Goal: Information Seeking & Learning: Check status

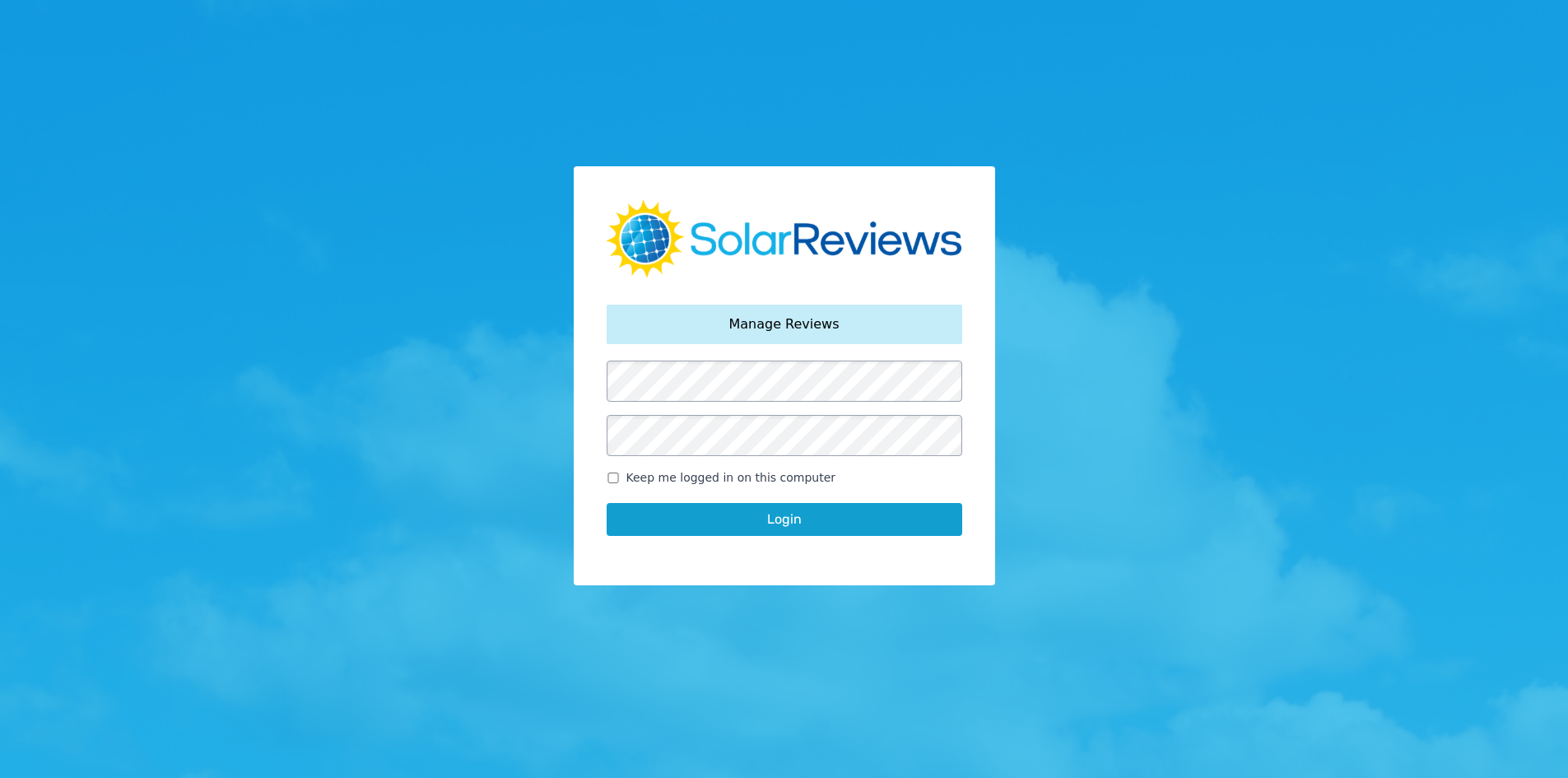
click at [610, 481] on input "Keep me logged in on this computer" at bounding box center [612, 478] width 13 height 10
checkbox input "true"
click at [685, 565] on div "Your password has been reset. Manage Reviews Keep me logged in on this computer…" at bounding box center [784, 376] width 421 height 419
click at [692, 520] on button "Login" at bounding box center [784, 520] width 356 height 33
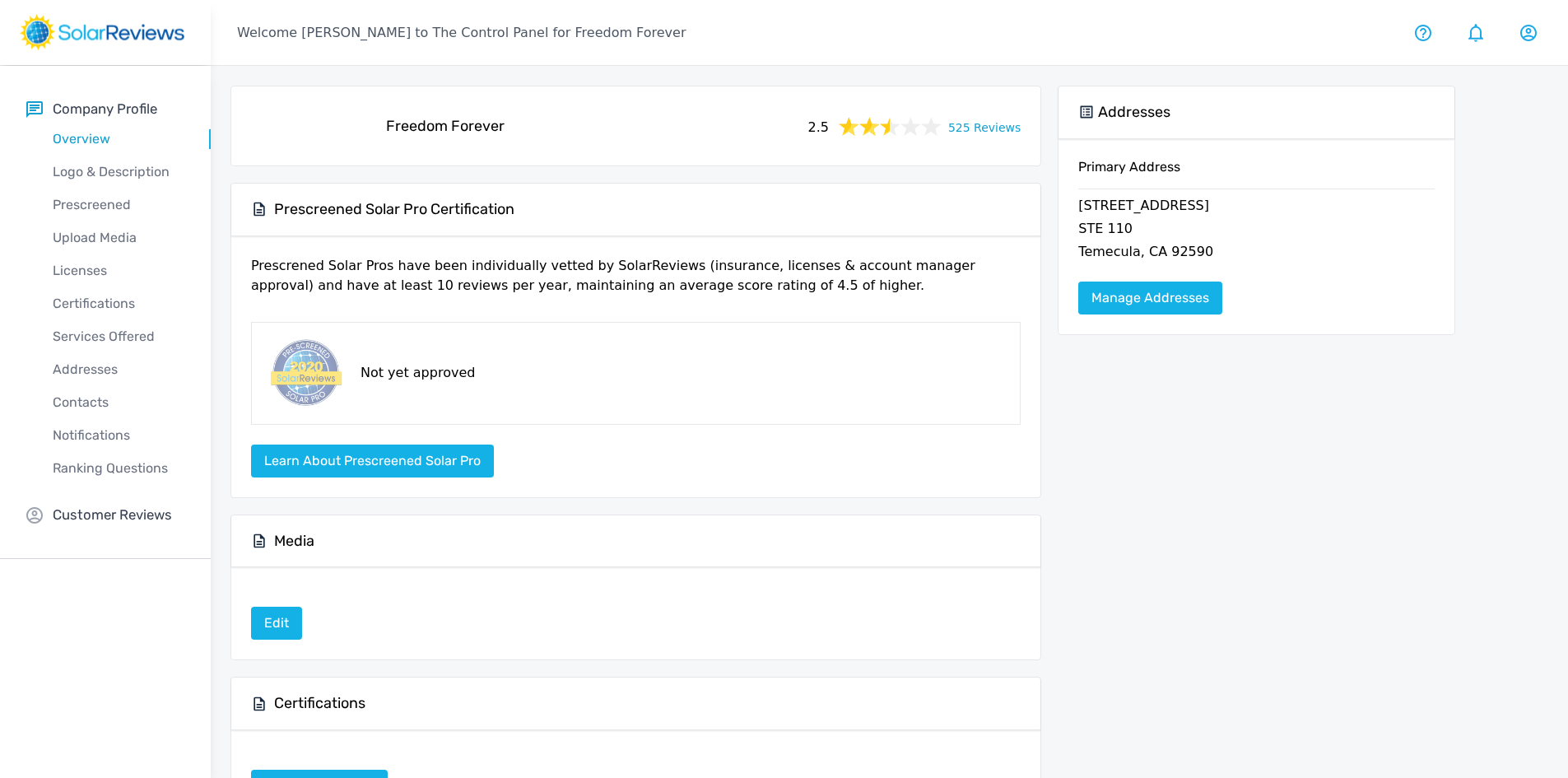
click at [986, 114] on div "Freedom Forever 2.5 525 Reviews" at bounding box center [635, 126] width 783 height 53
click at [987, 128] on link "525 Reviews" at bounding box center [984, 127] width 72 height 21
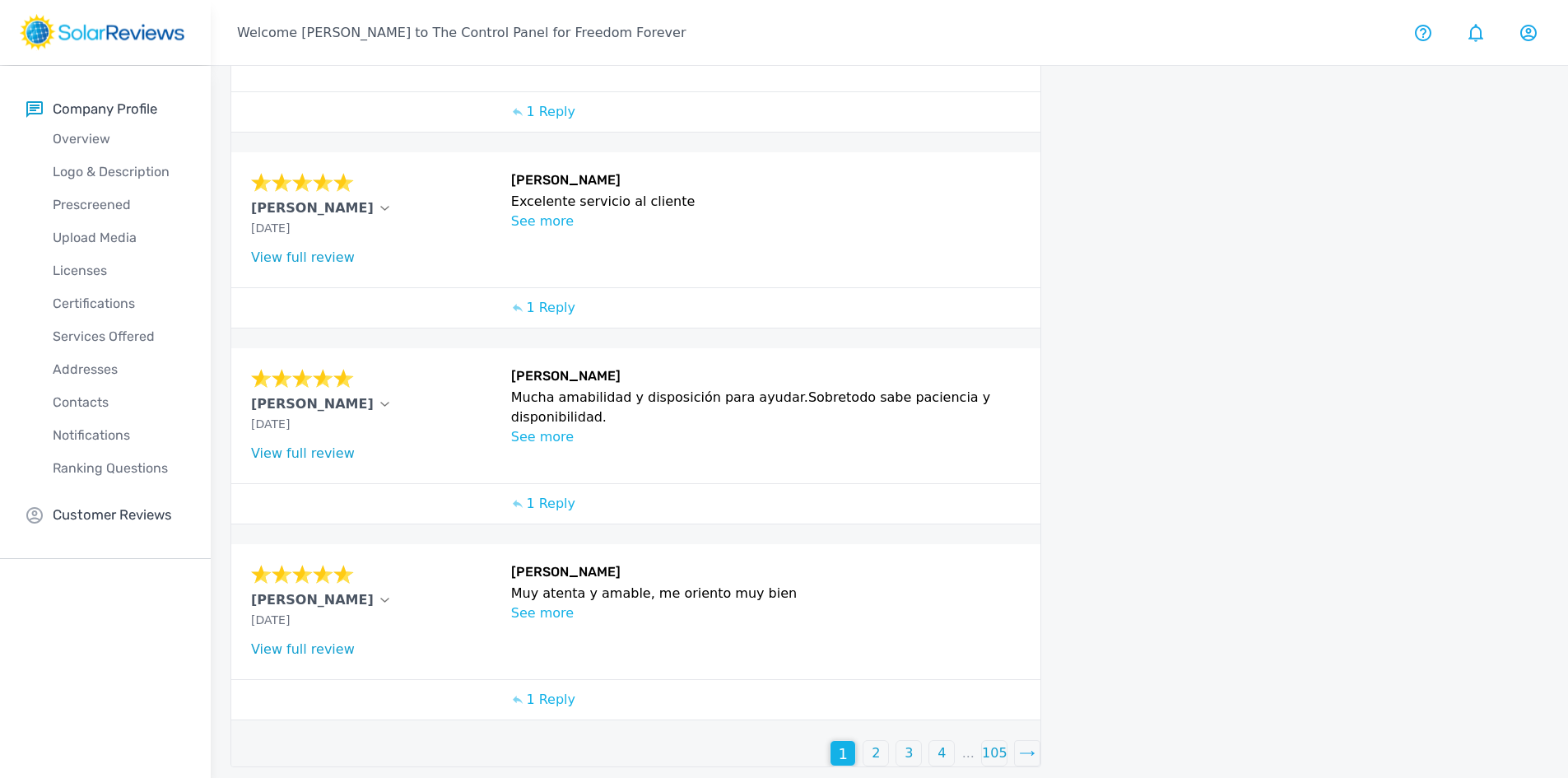
scroll to position [499, 0]
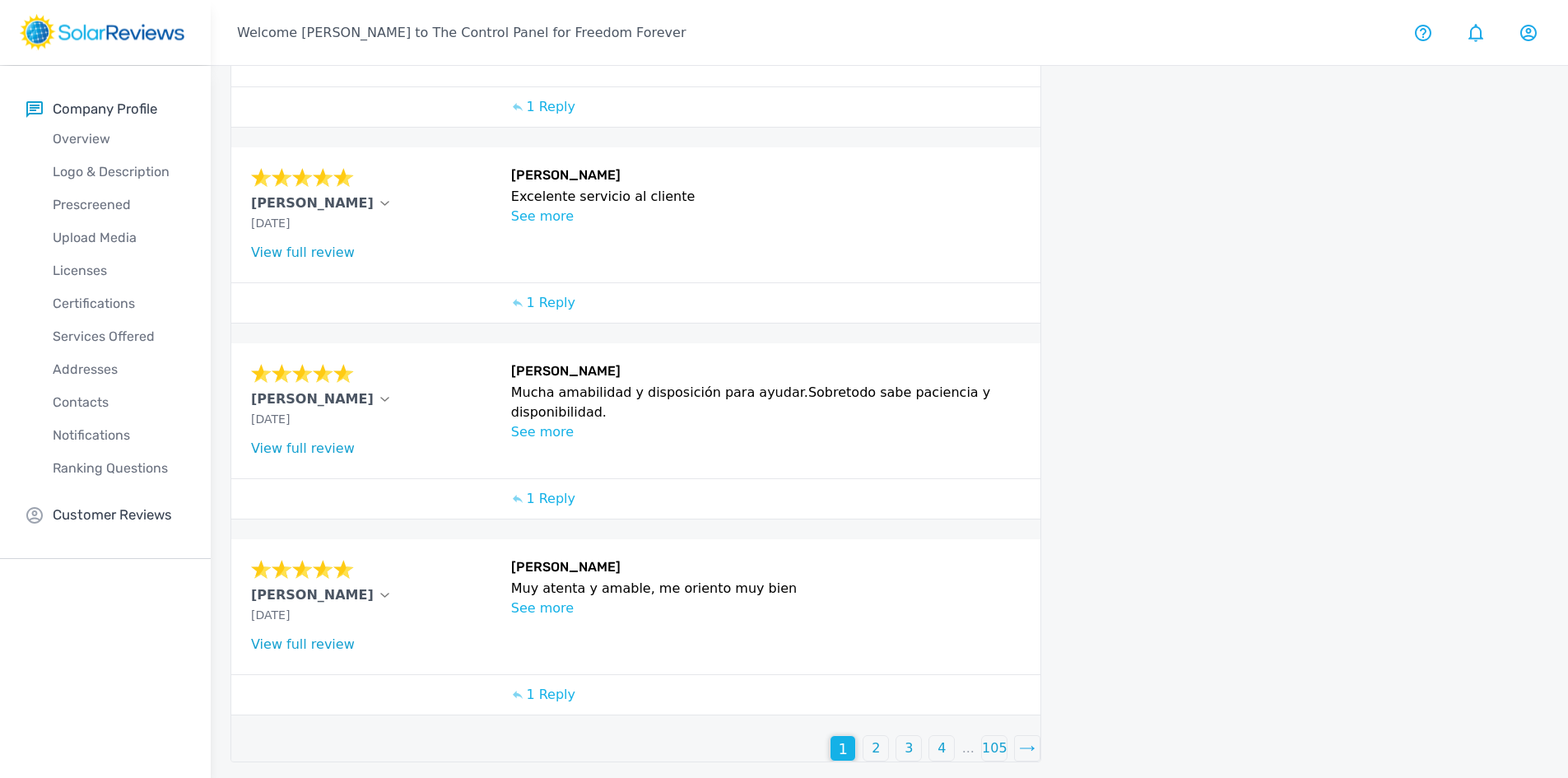
click at [879, 748] on p "2" at bounding box center [876, 748] width 9 height 20
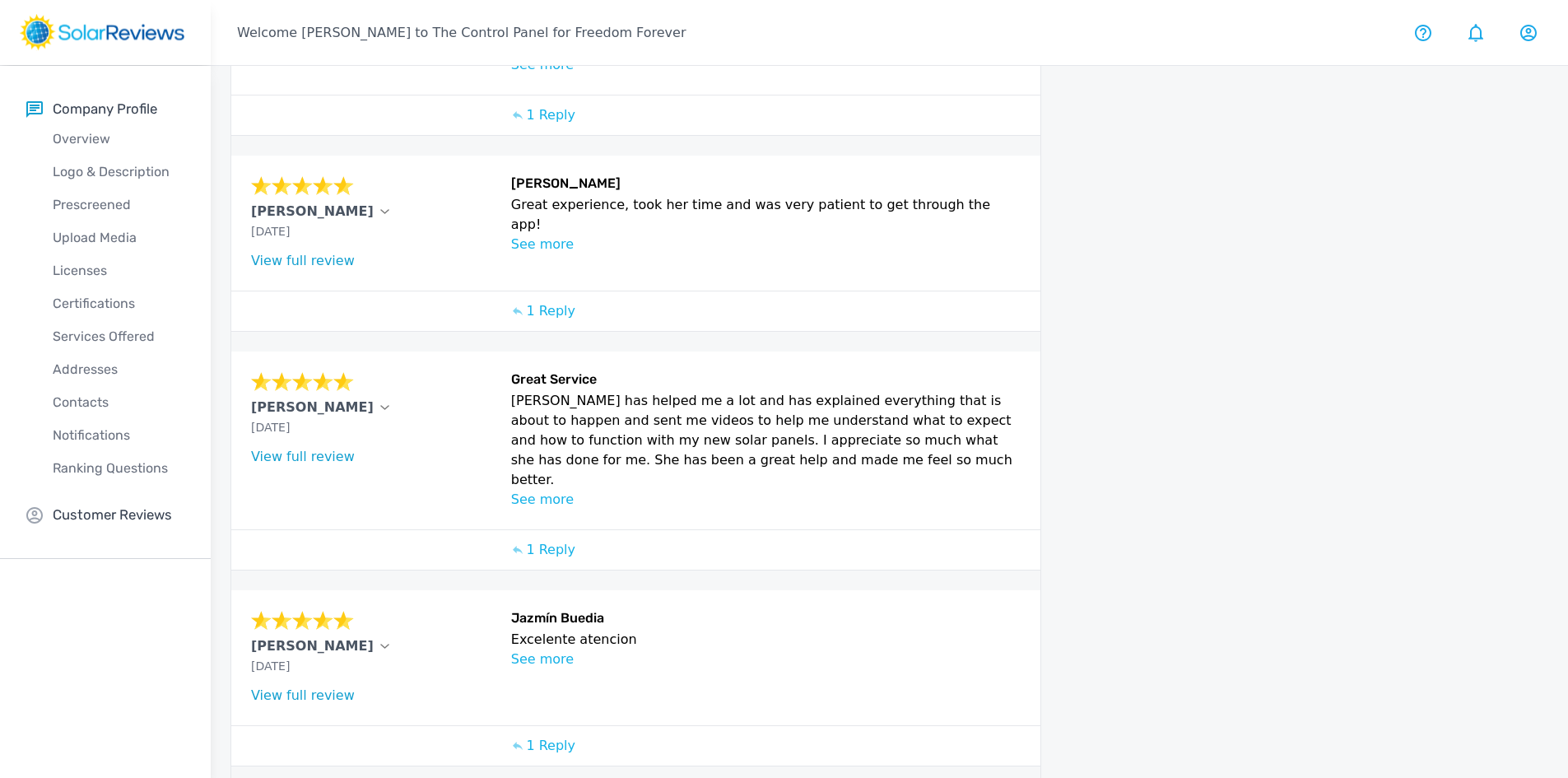
scroll to position [527, 0]
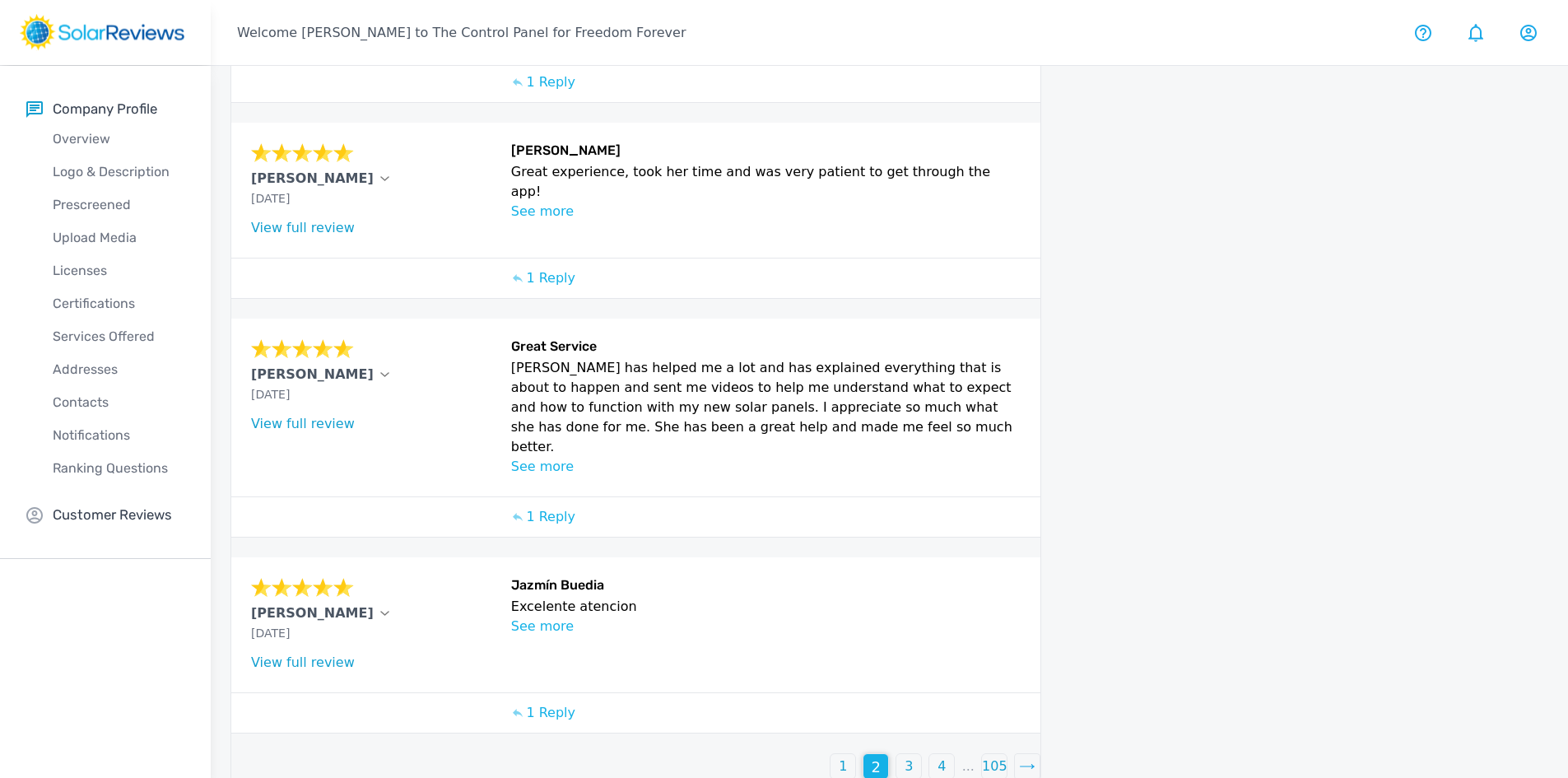
click at [907, 756] on p "3" at bounding box center [908, 766] width 9 height 20
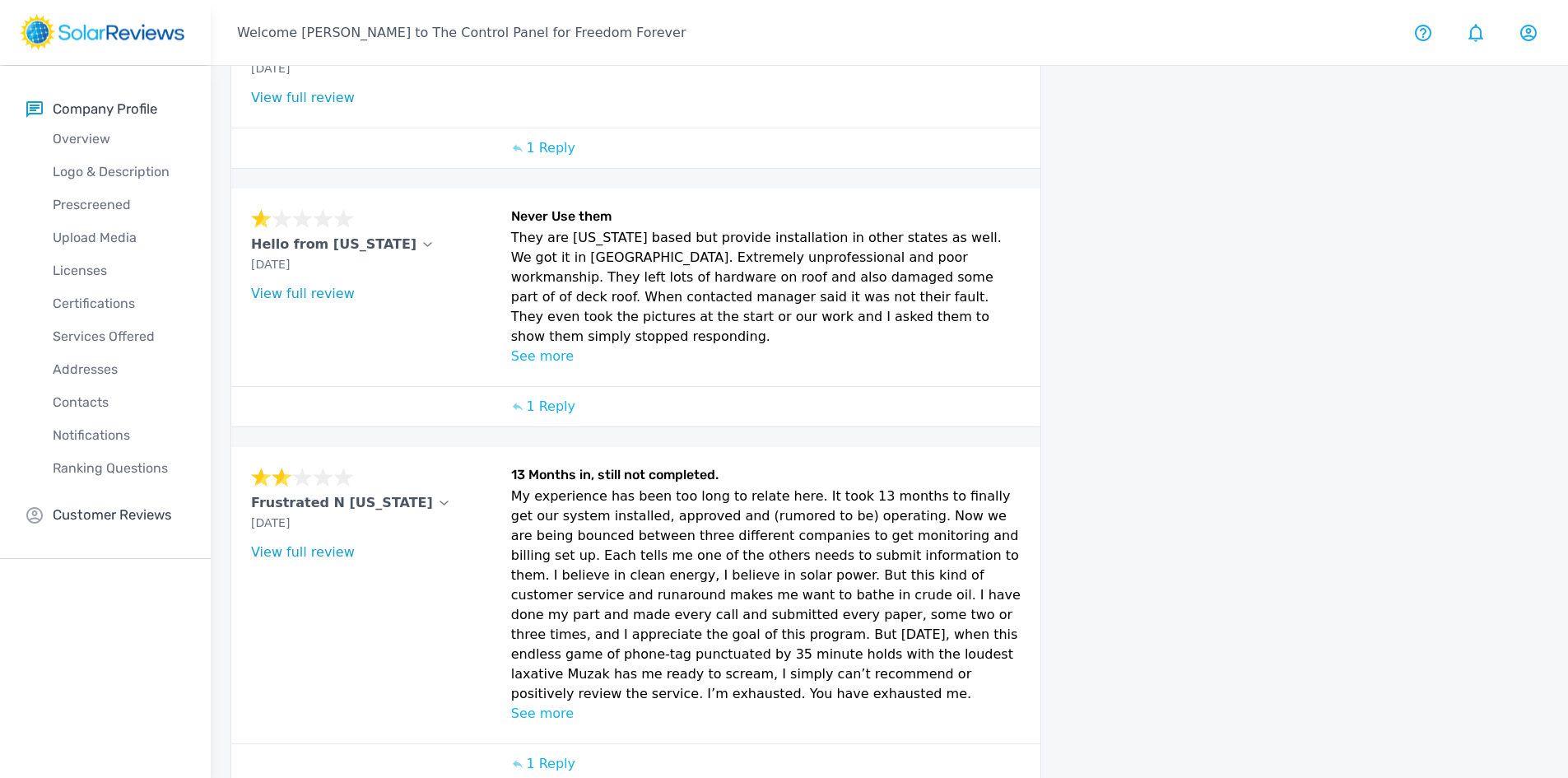
scroll to position [729, 0]
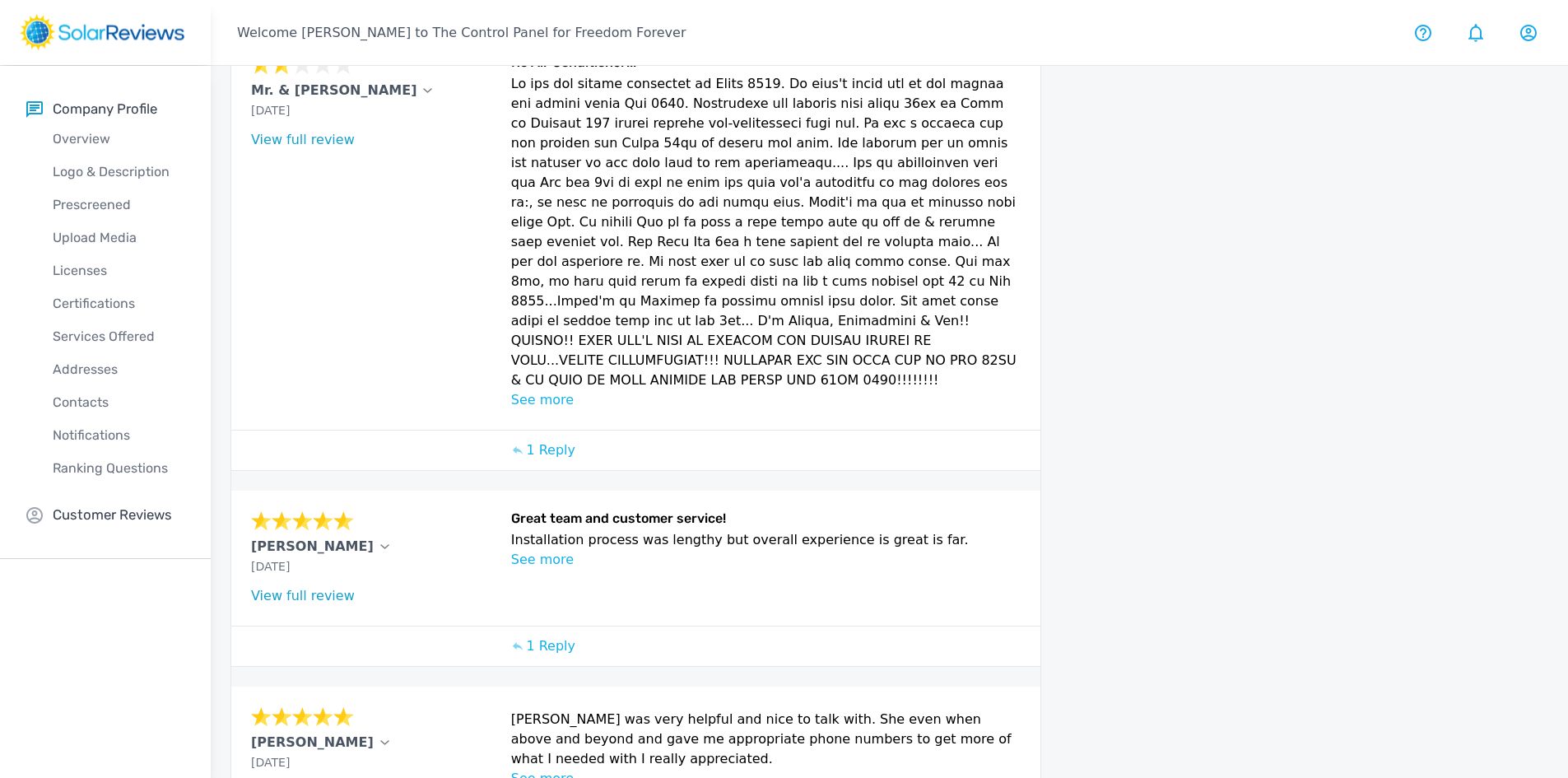
scroll to position [725, 0]
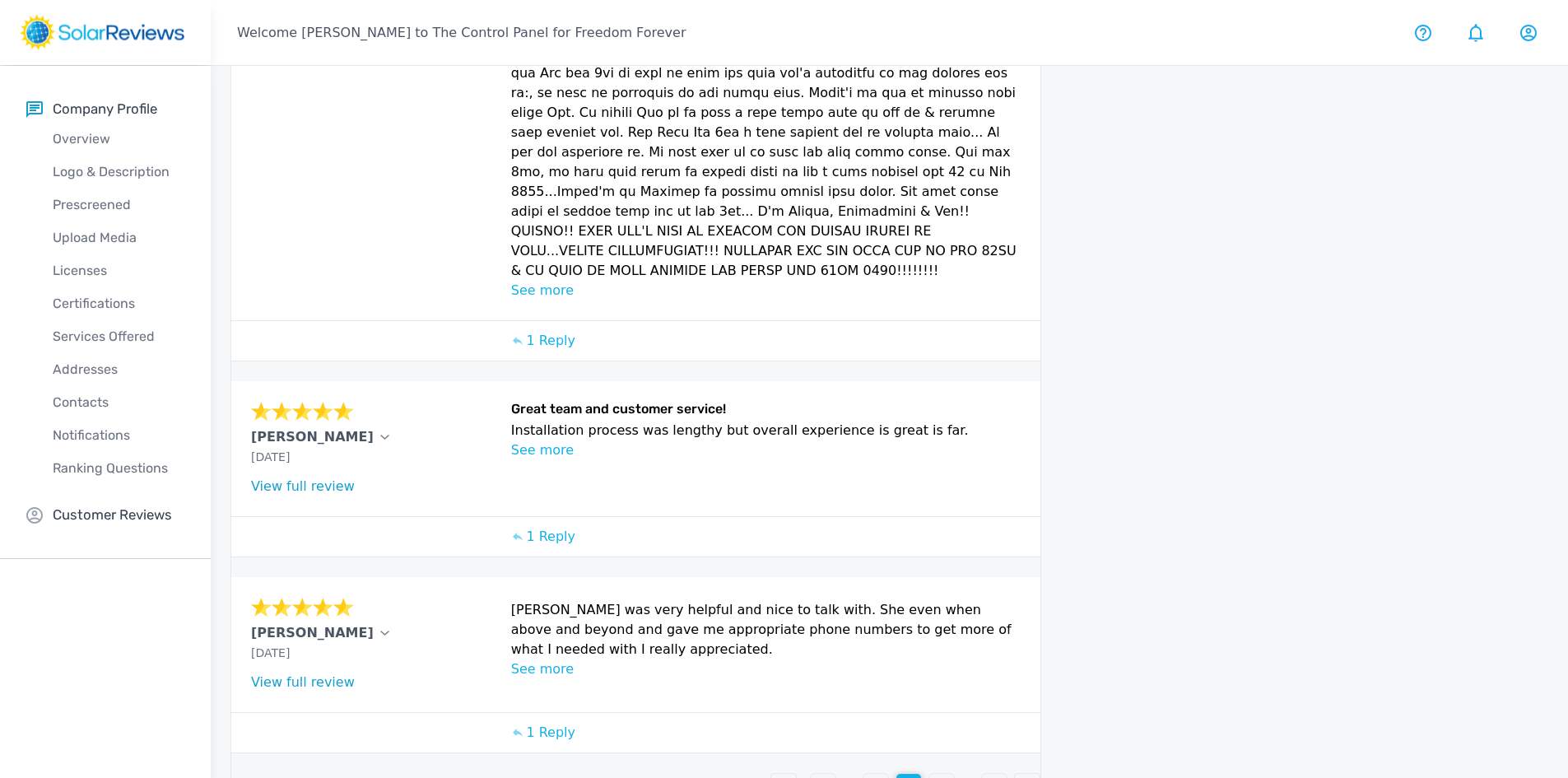
click at [944, 776] on p "5" at bounding box center [942, 786] width 9 height 20
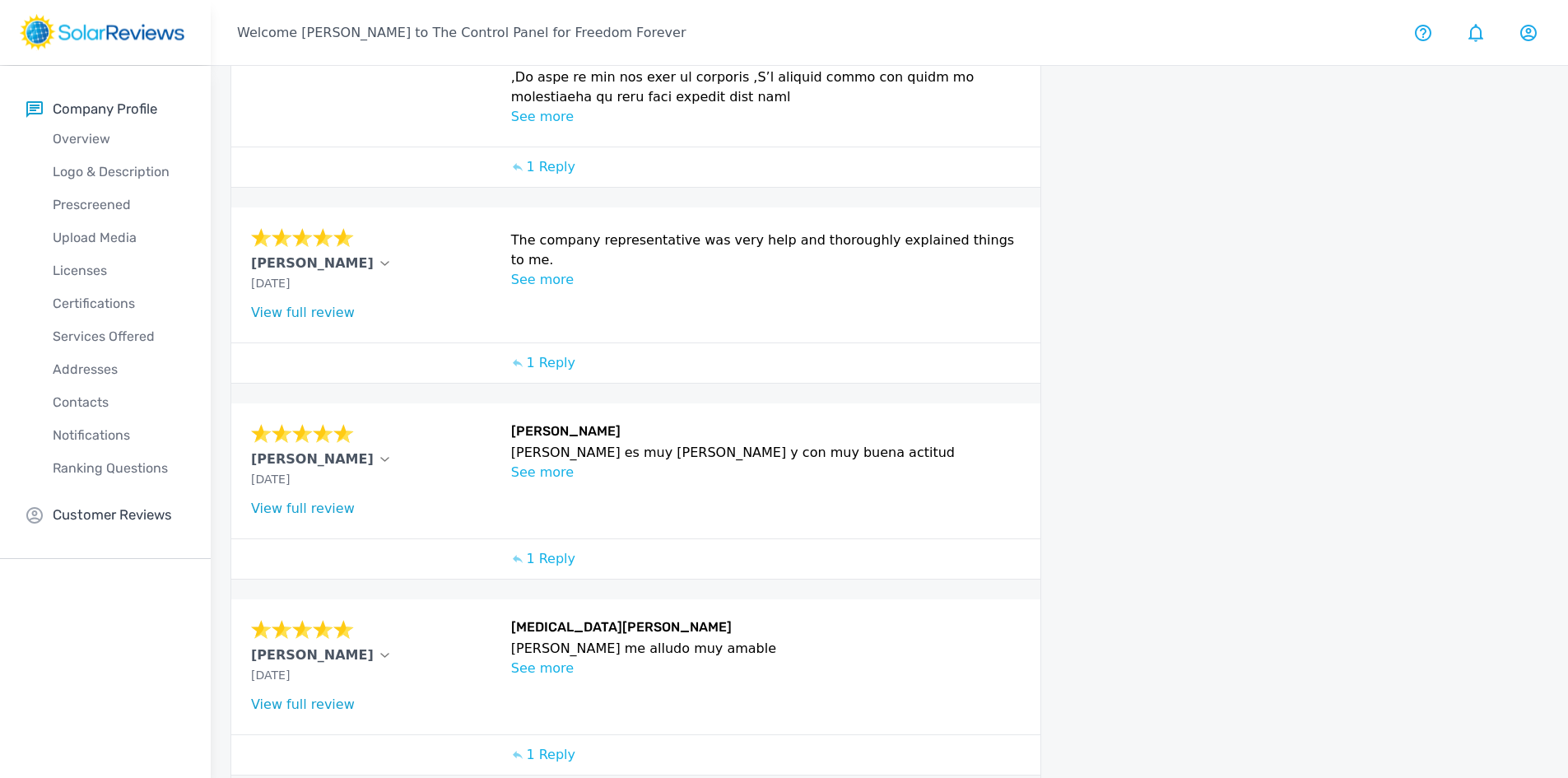
scroll to position [819, 0]
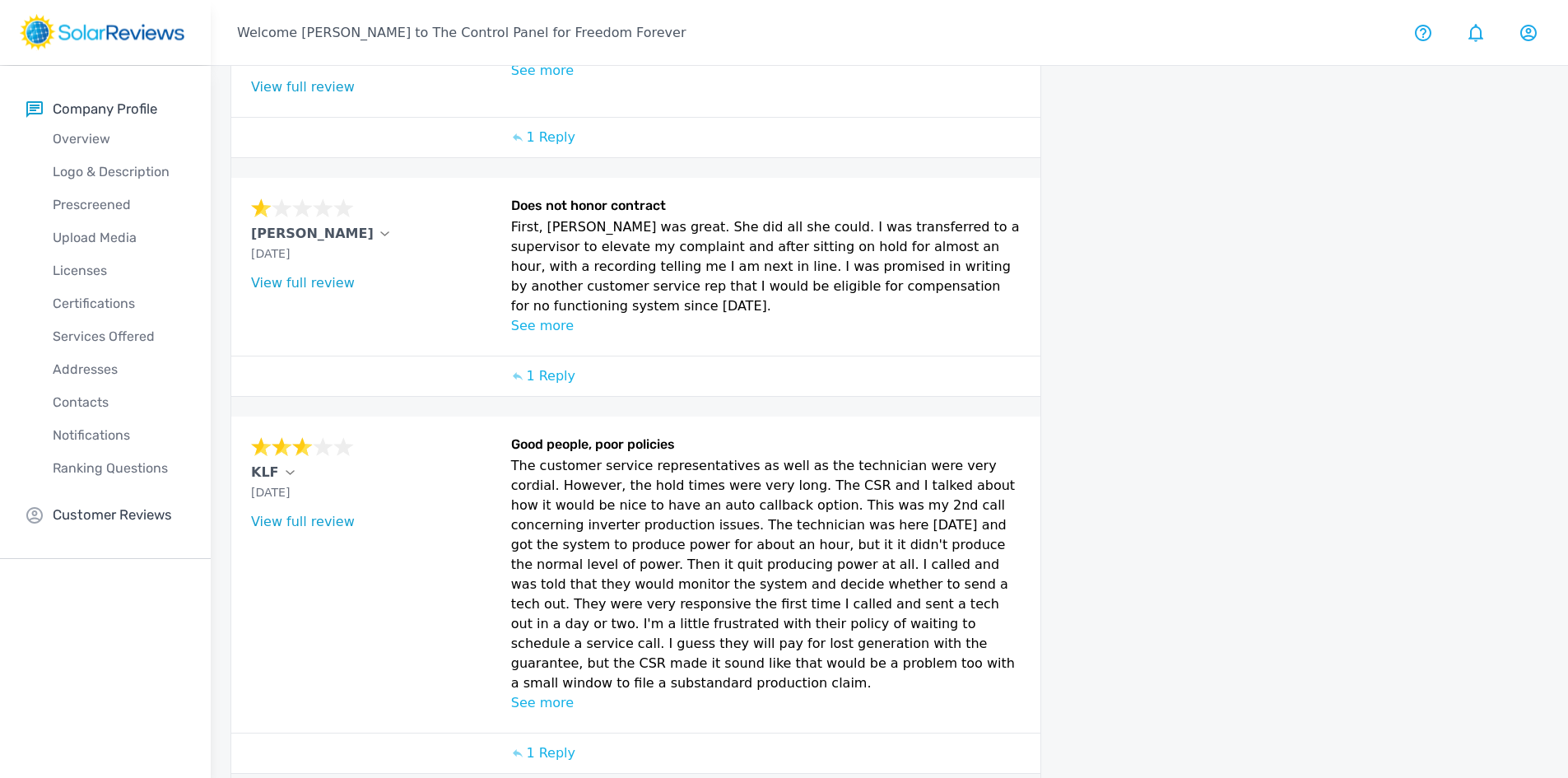
scroll to position [827, 0]
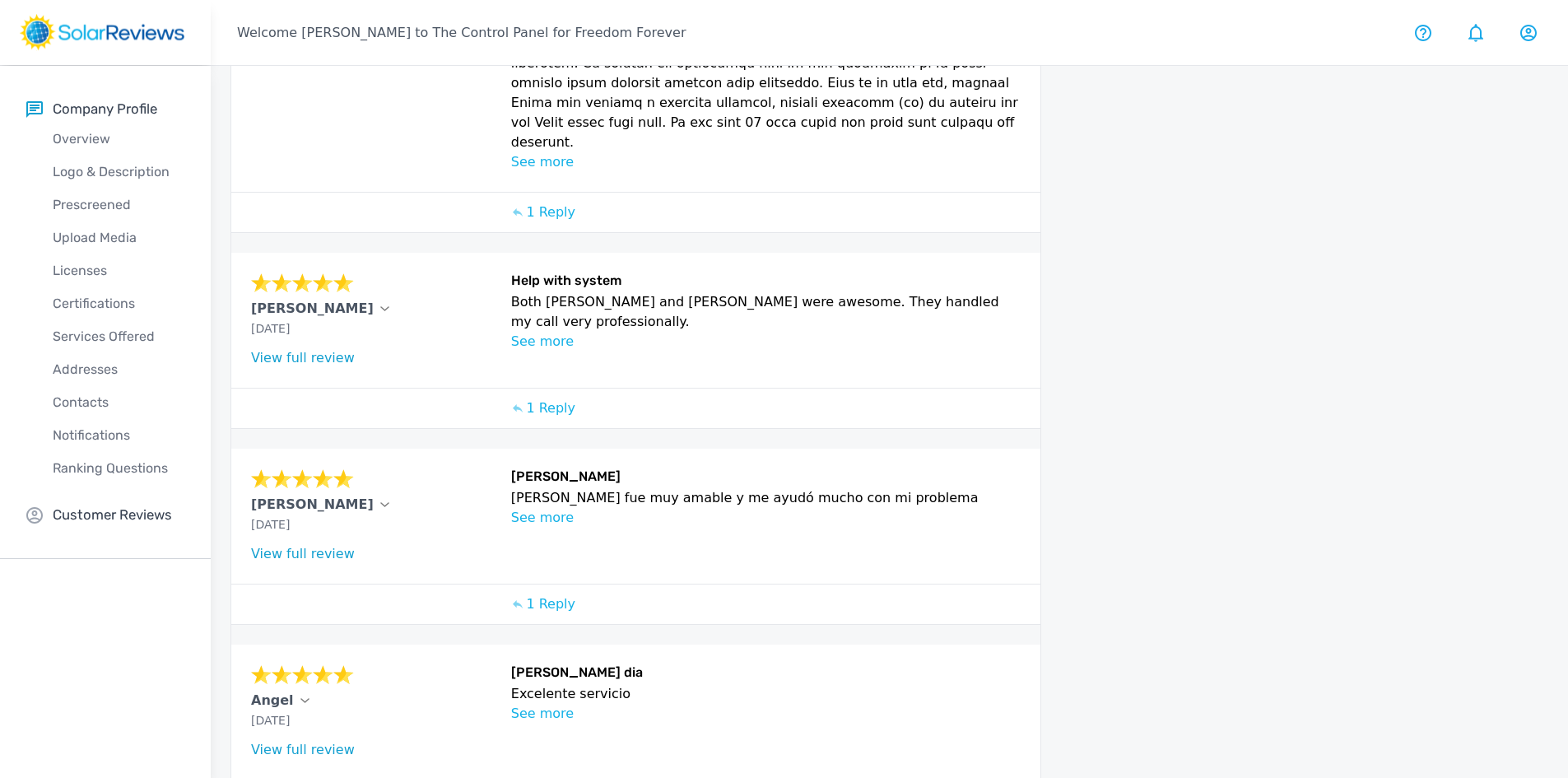
scroll to position [720, 0]
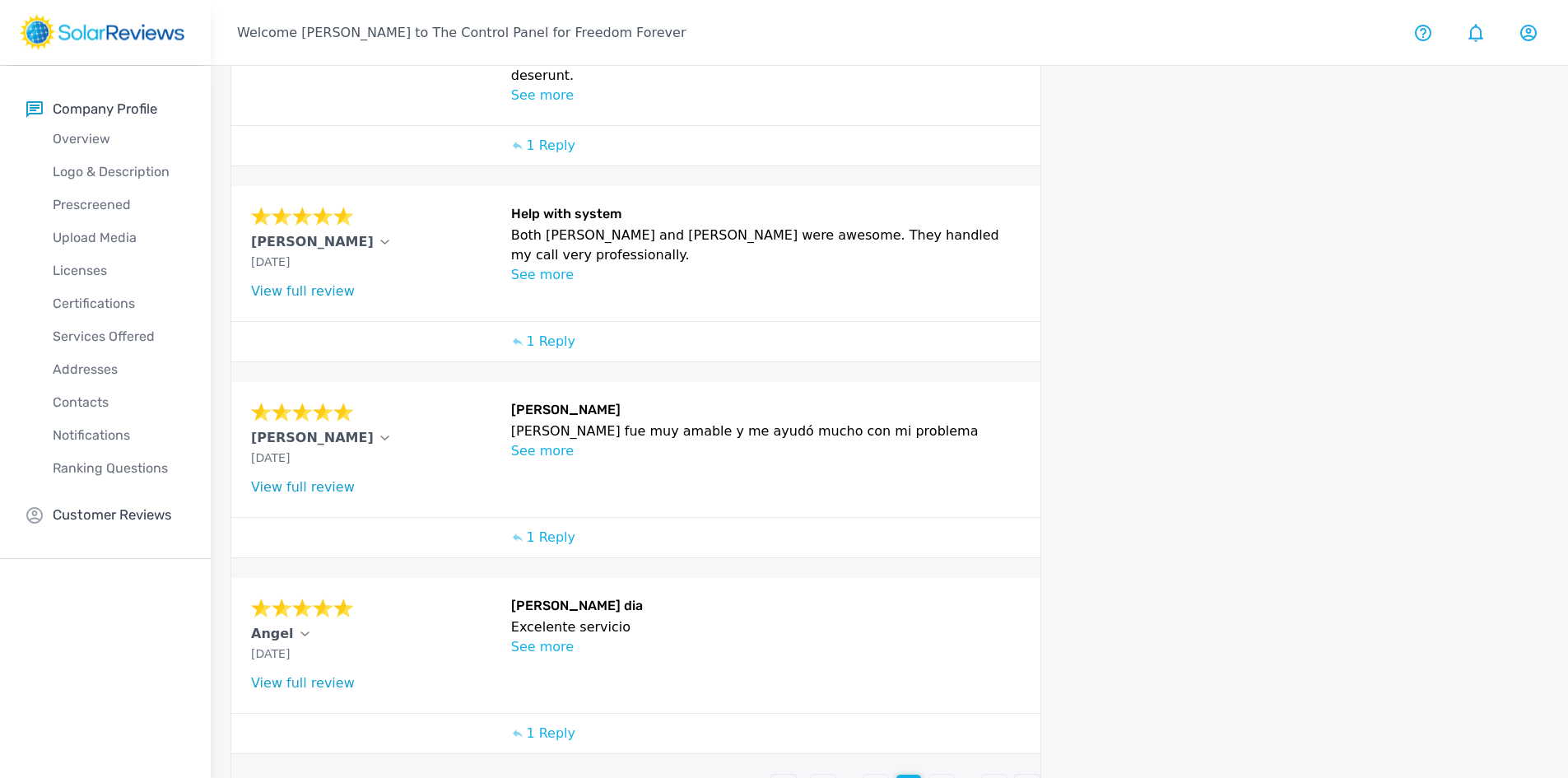
click at [948, 775] on div "8" at bounding box center [941, 787] width 25 height 25
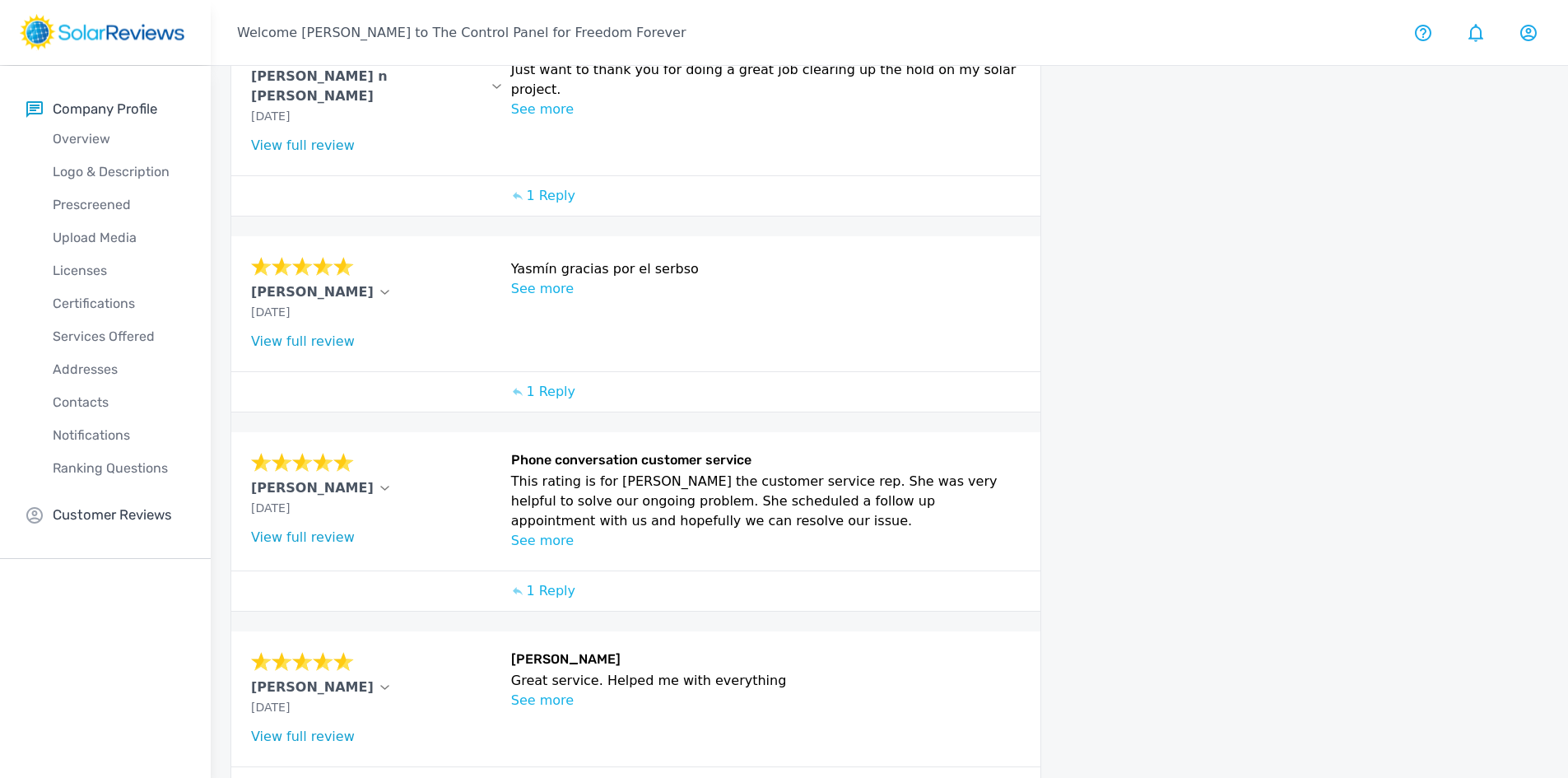
scroll to position [547, 0]
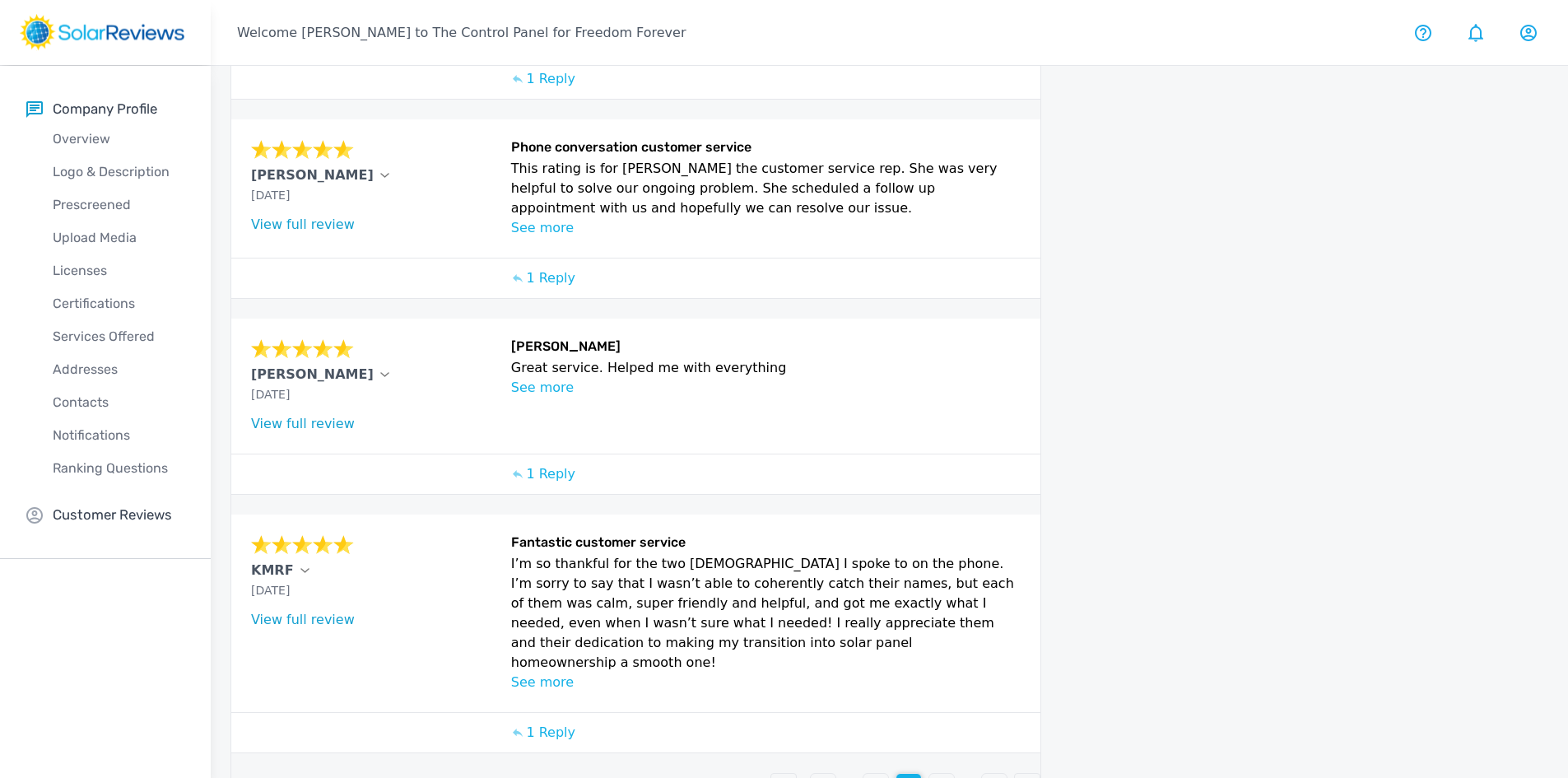
click at [947, 774] on div "9" at bounding box center [941, 786] width 25 height 25
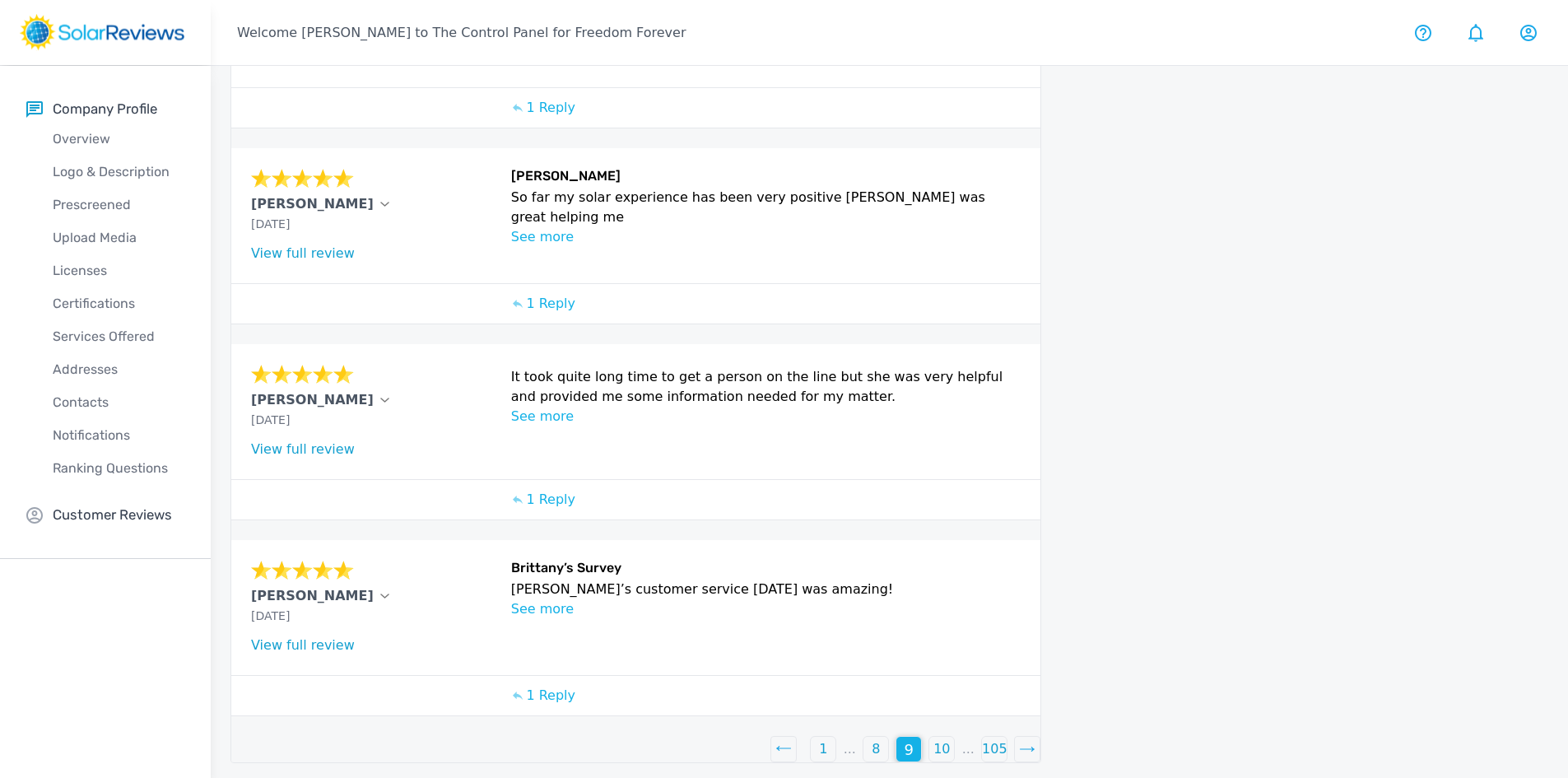
scroll to position [499, 0]
click at [952, 742] on div "10" at bounding box center [941, 748] width 25 height 25
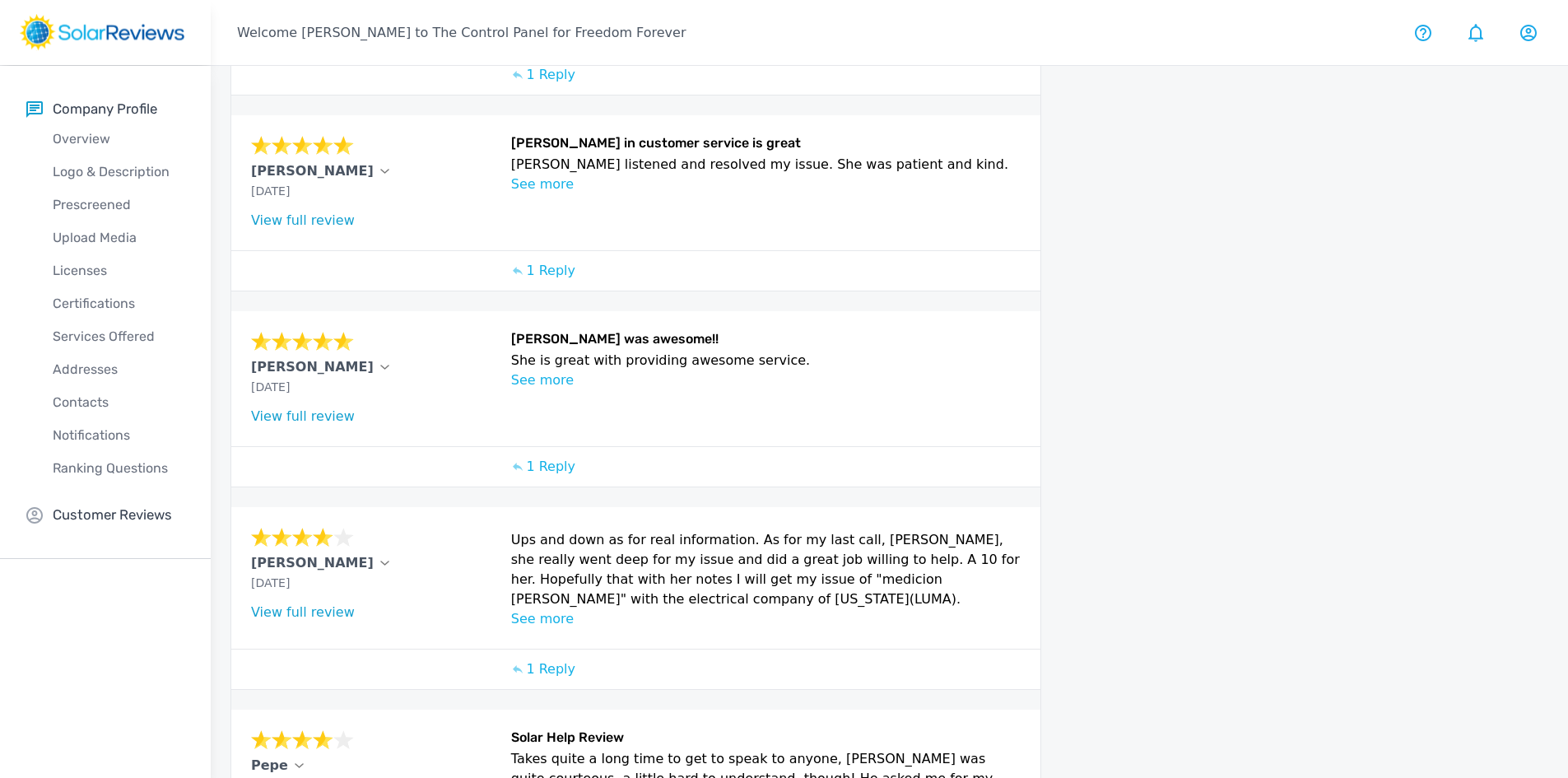
scroll to position [569, 0]
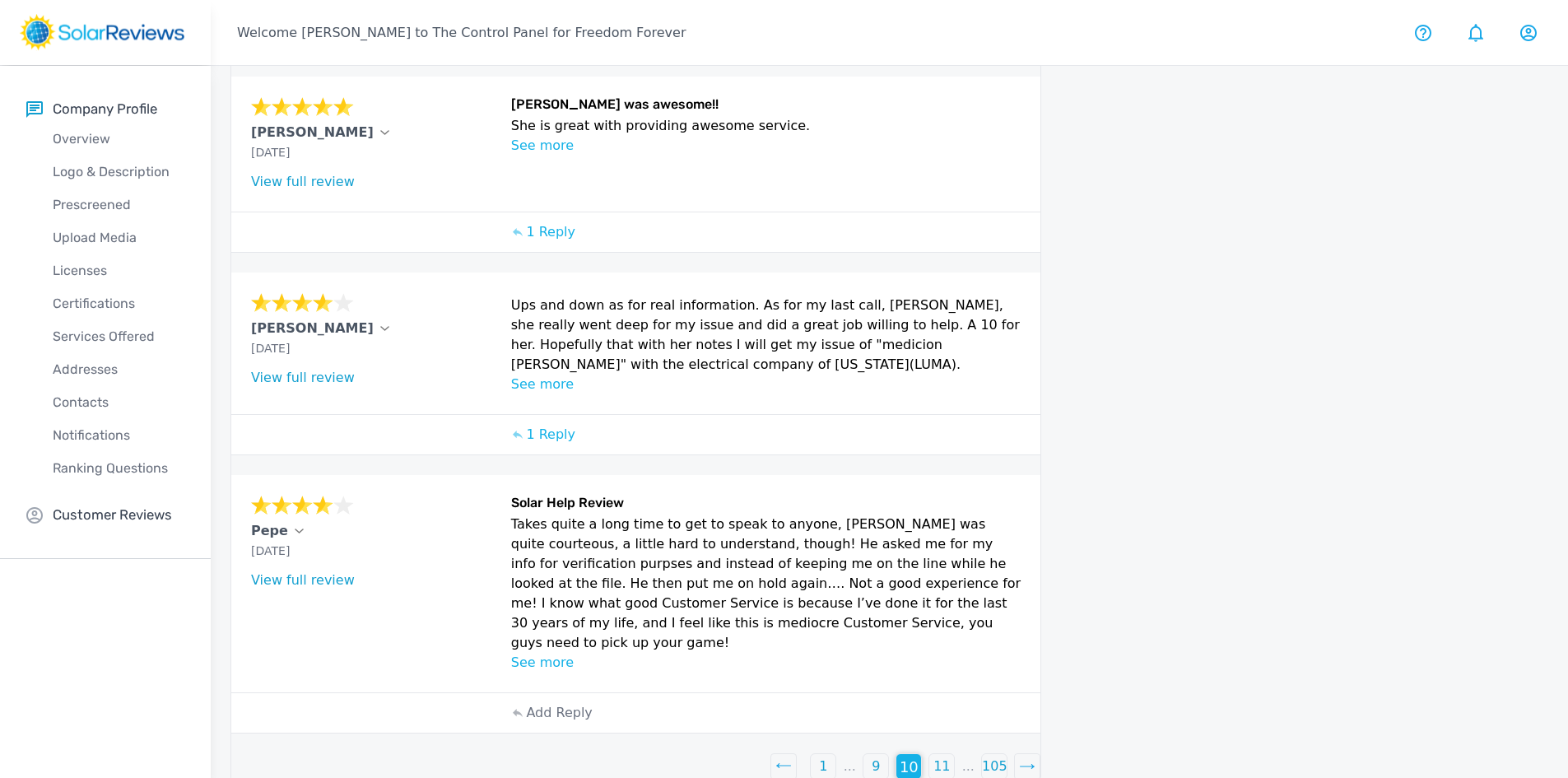
click at [940, 756] on p "11" at bounding box center [941, 766] width 16 height 20
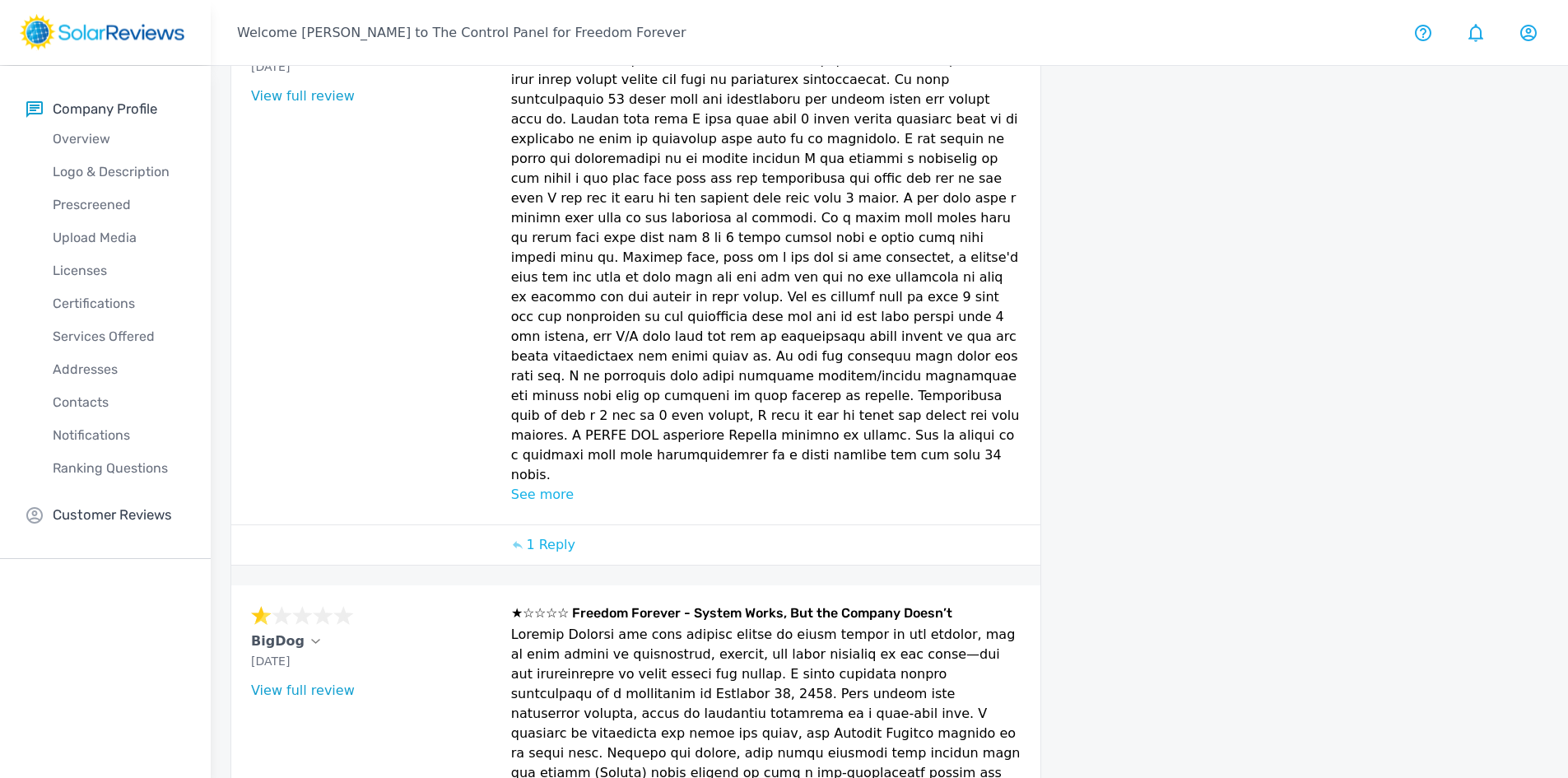
scroll to position [1353, 0]
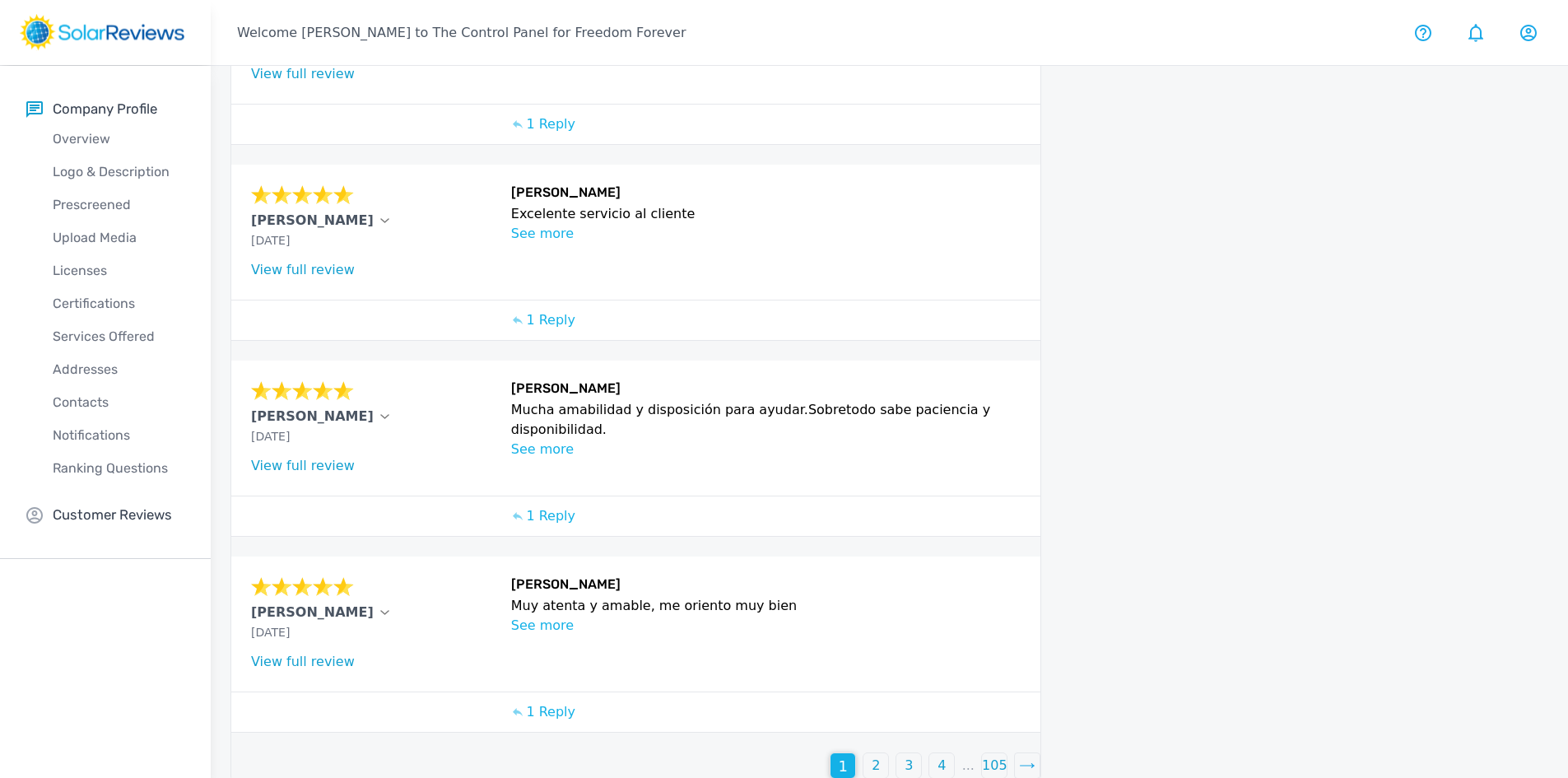
scroll to position [499, 0]
